Goal: Information Seeking & Learning: Learn about a topic

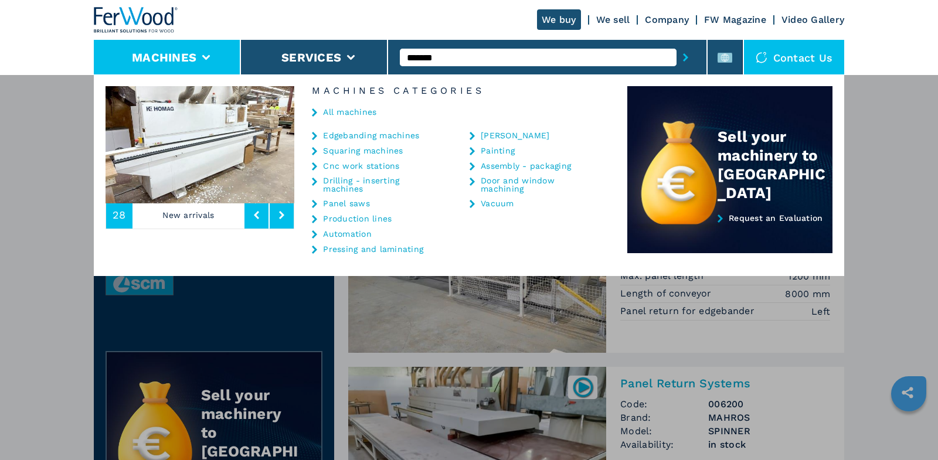
click at [339, 111] on link "All machines" at bounding box center [349, 112] width 53 height 8
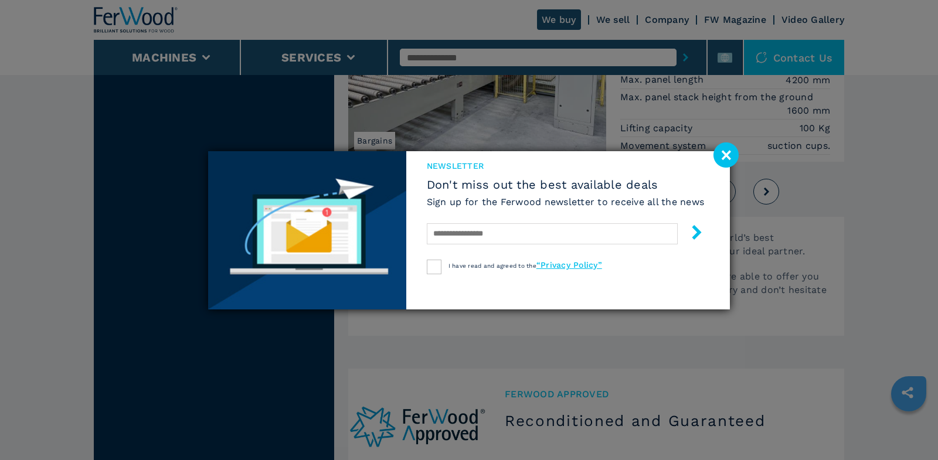
scroll to position [2871, 0]
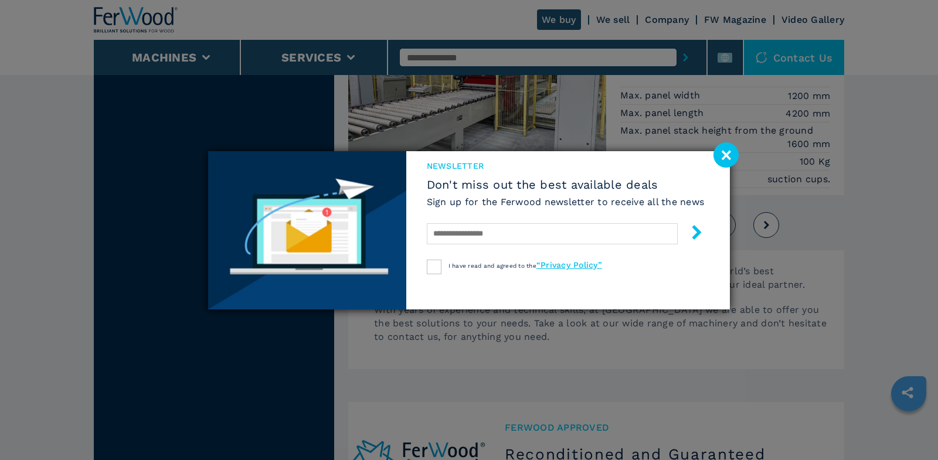
click at [727, 156] on image at bounding box center [726, 154] width 25 height 25
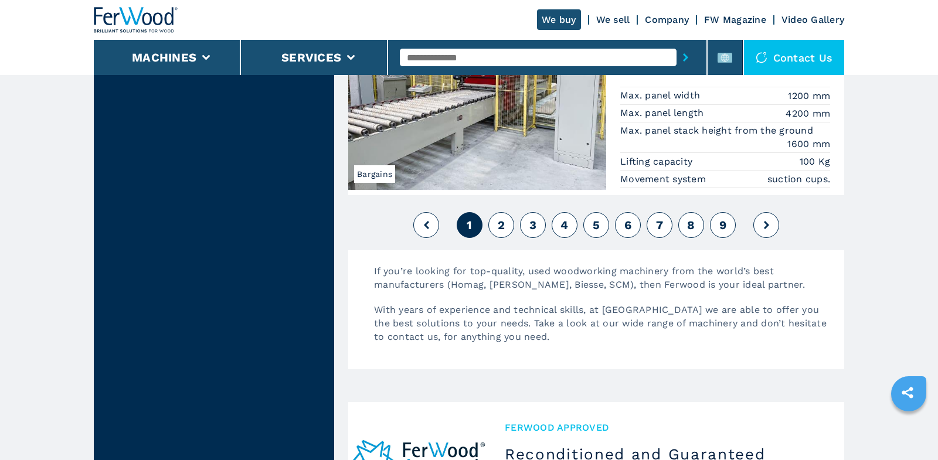
click at [503, 218] on span "2" at bounding box center [501, 225] width 7 height 14
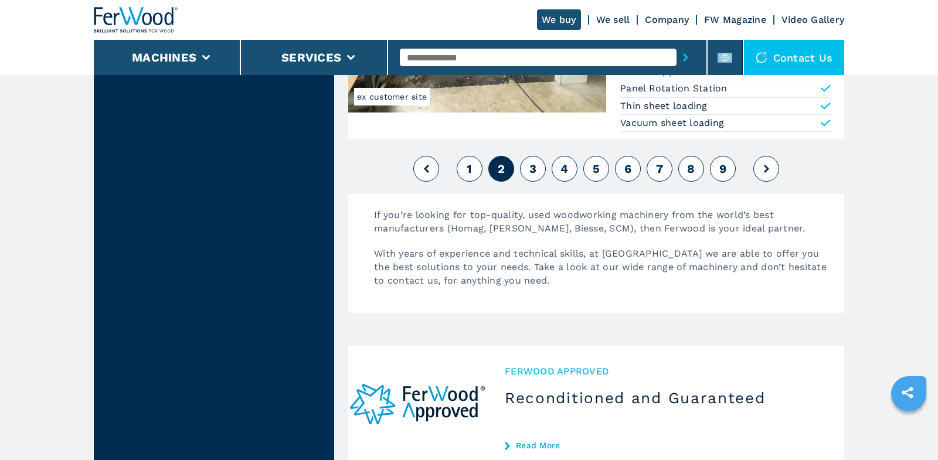
scroll to position [2933, 0]
click at [540, 155] on button "3" at bounding box center [533, 168] width 26 height 26
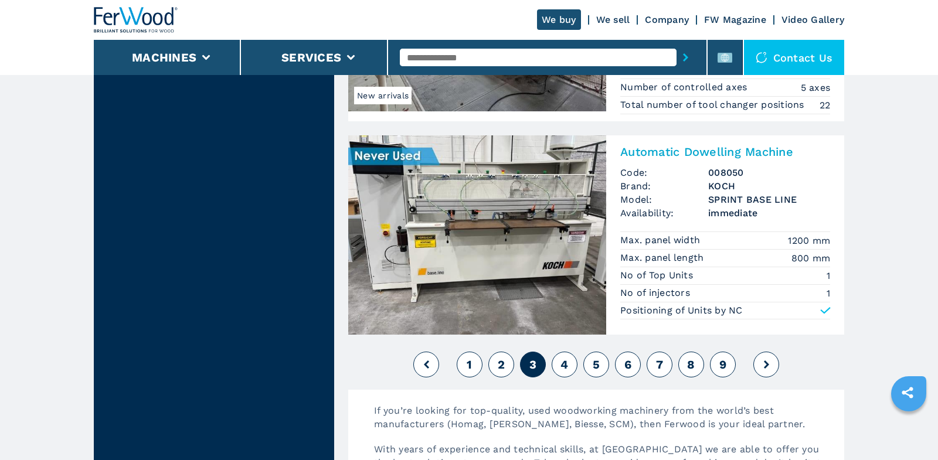
scroll to position [2669, 0]
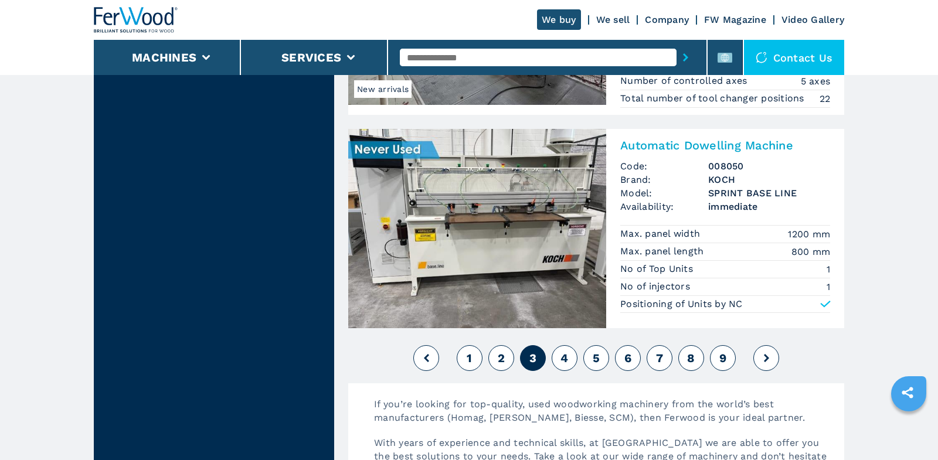
click at [568, 345] on button "4" at bounding box center [565, 358] width 26 height 26
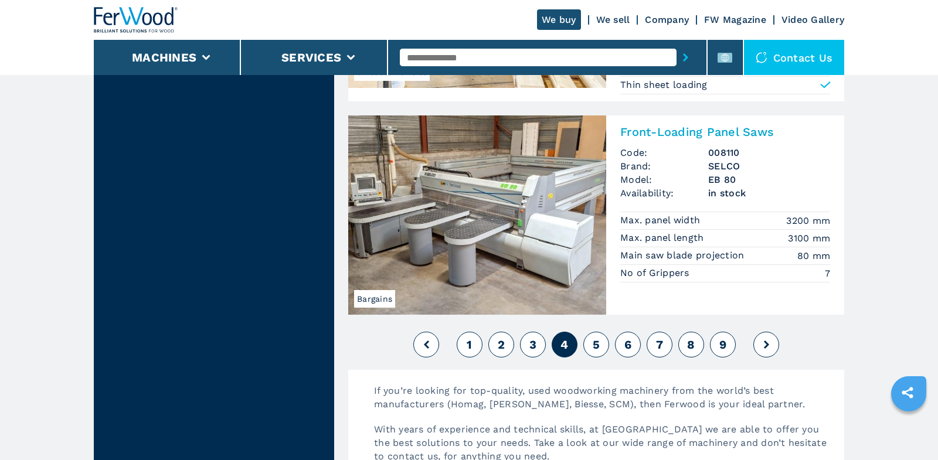
scroll to position [2681, 0]
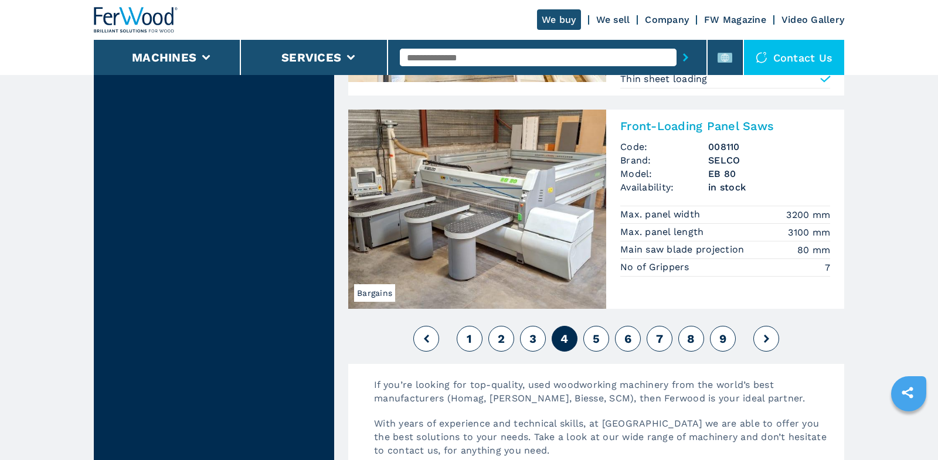
click at [601, 326] on button "5" at bounding box center [596, 339] width 26 height 26
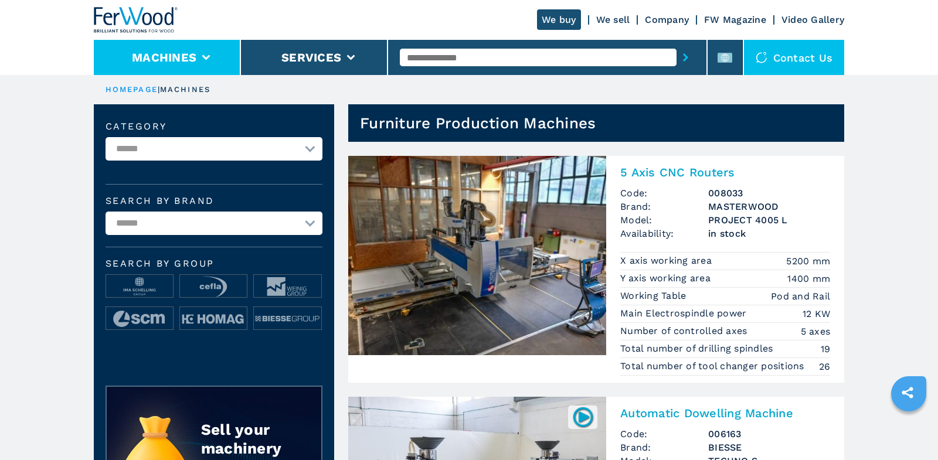
click at [206, 52] on li "Machines" at bounding box center [167, 57] width 147 height 35
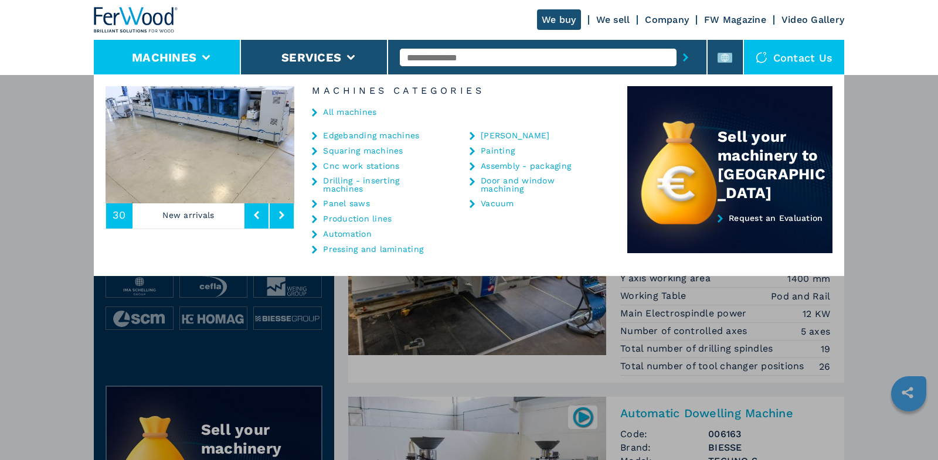
click at [357, 133] on link "Edgebanding machines" at bounding box center [371, 135] width 96 height 8
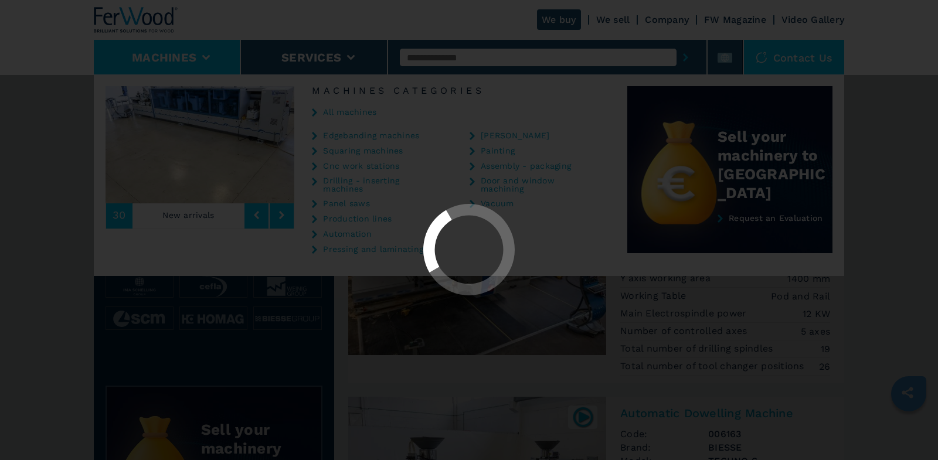
select select "**********"
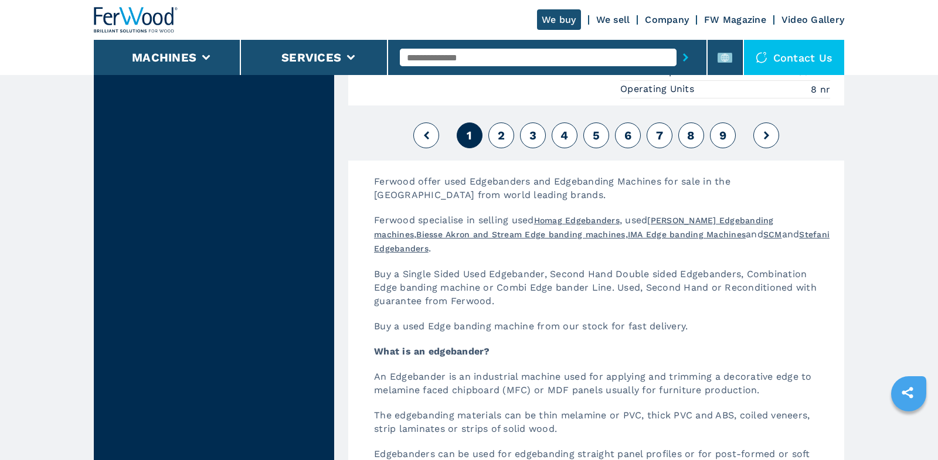
scroll to position [3107, 0]
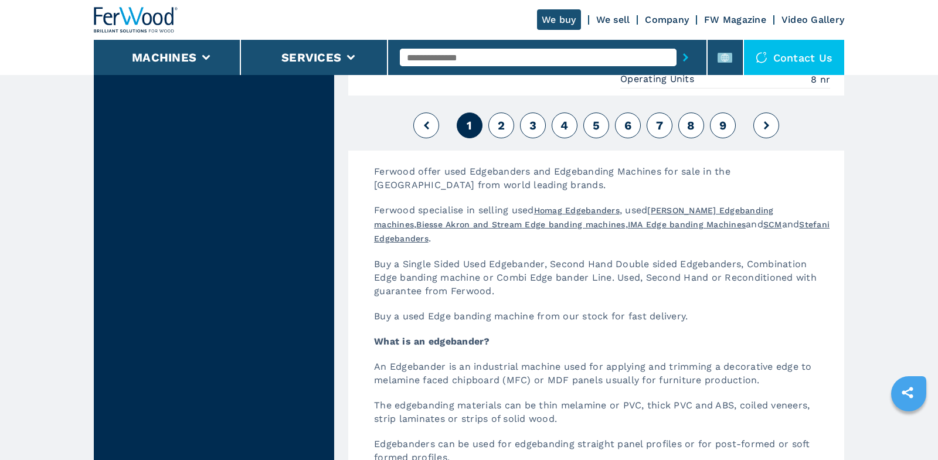
click at [501, 114] on button "2" at bounding box center [501, 126] width 26 height 26
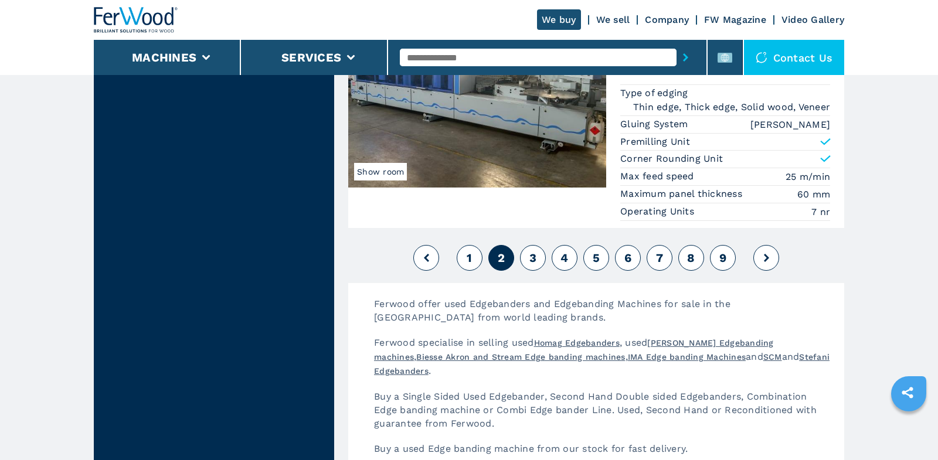
scroll to position [2923, 0]
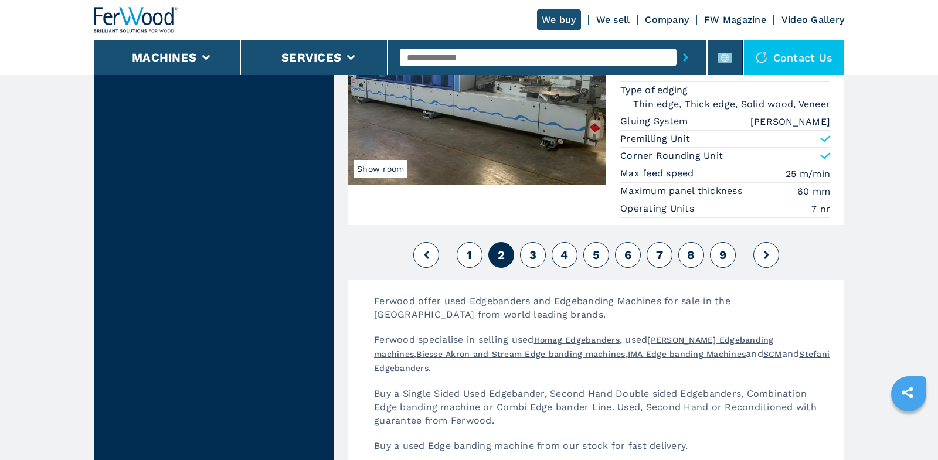
click at [547, 239] on div "1 2 3 4 5 6 7 8 9" at bounding box center [596, 255] width 496 height 32
click at [535, 248] on span "3" at bounding box center [533, 255] width 7 height 14
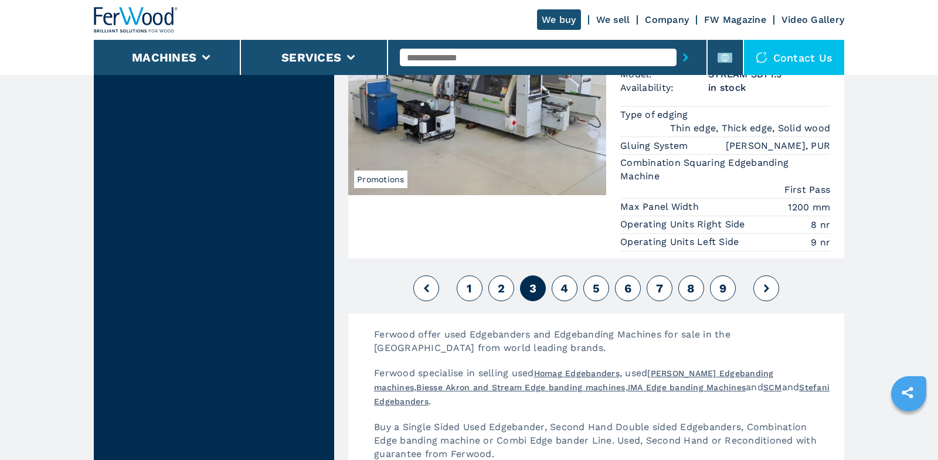
scroll to position [3100, 0]
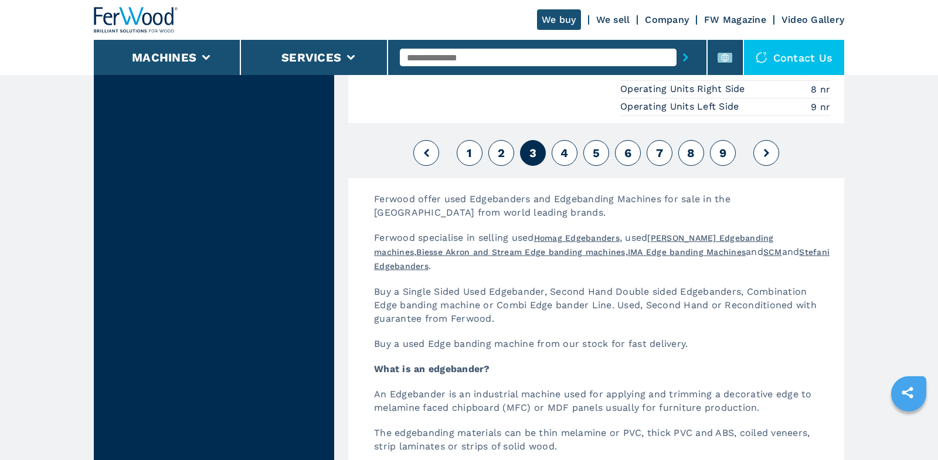
click at [562, 146] on span "4" at bounding box center [565, 153] width 8 height 14
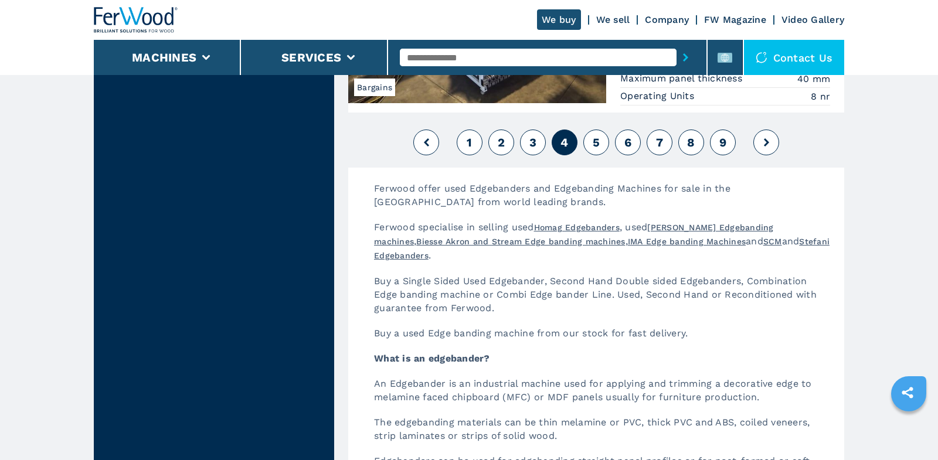
scroll to position [3135, 0]
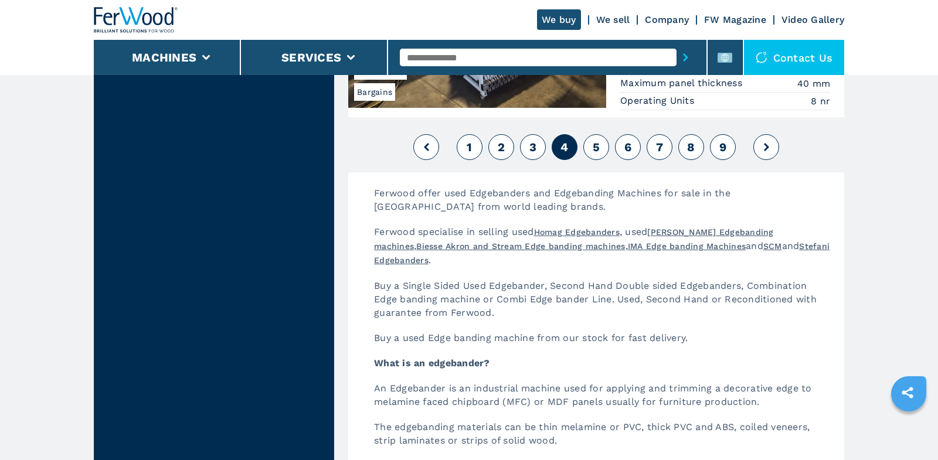
click at [589, 134] on button "5" at bounding box center [596, 147] width 26 height 26
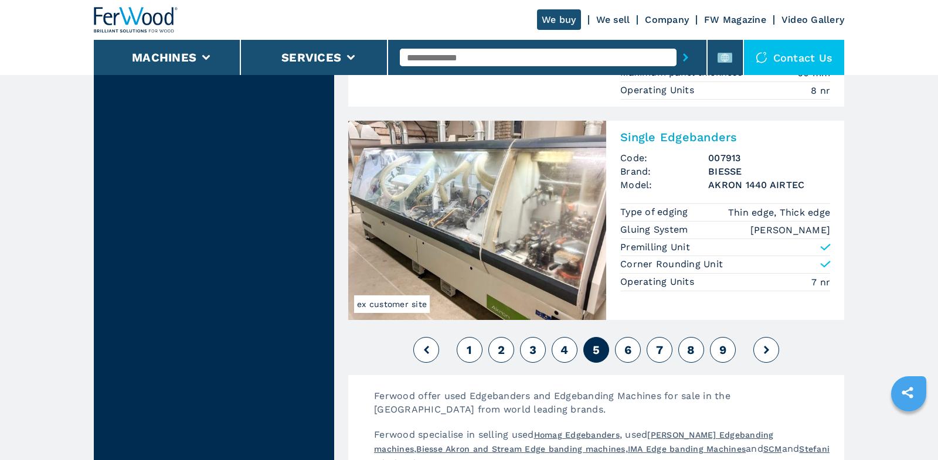
scroll to position [2882, 0]
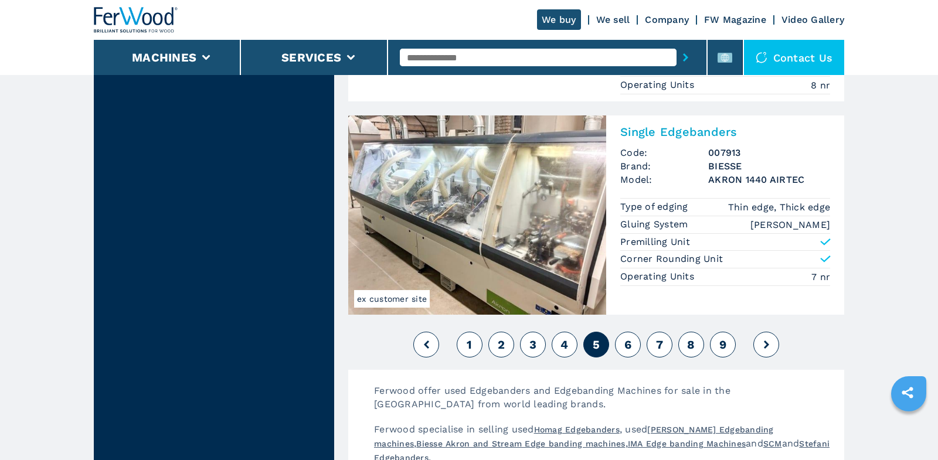
click at [628, 338] on span "6" at bounding box center [628, 345] width 7 height 14
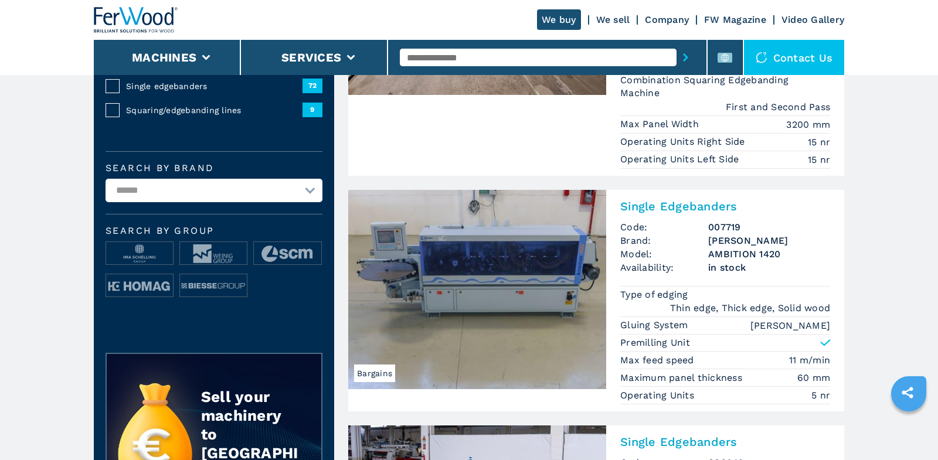
scroll to position [266, 0]
